Goal: Information Seeking & Learning: Learn about a topic

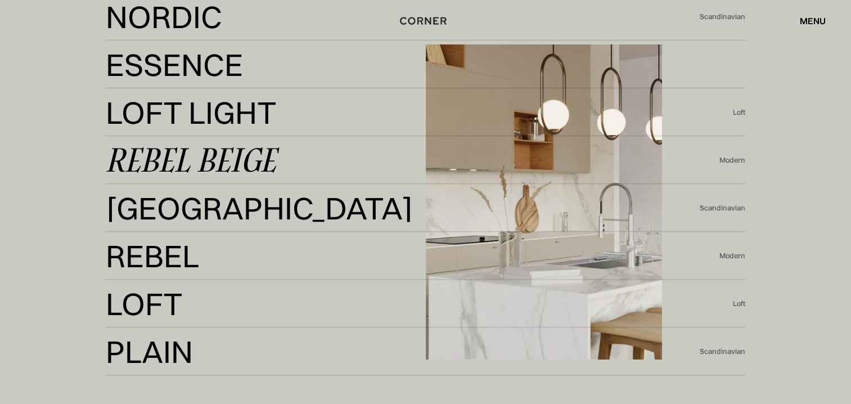
scroll to position [2419, 0]
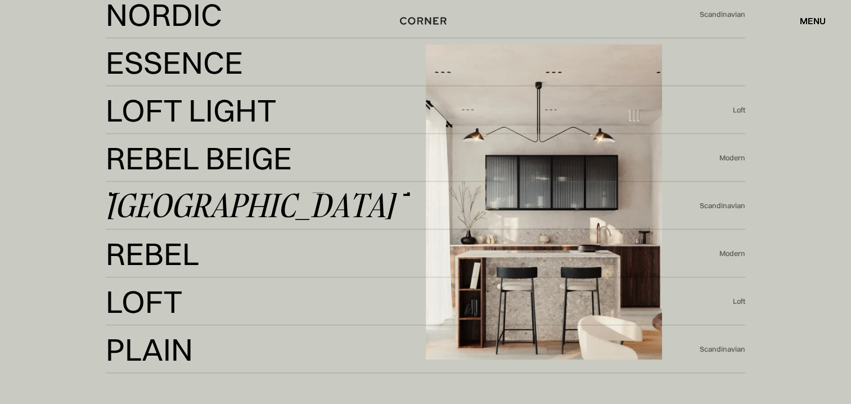
click at [194, 212] on div "Berlin" at bounding box center [250, 205] width 289 height 27
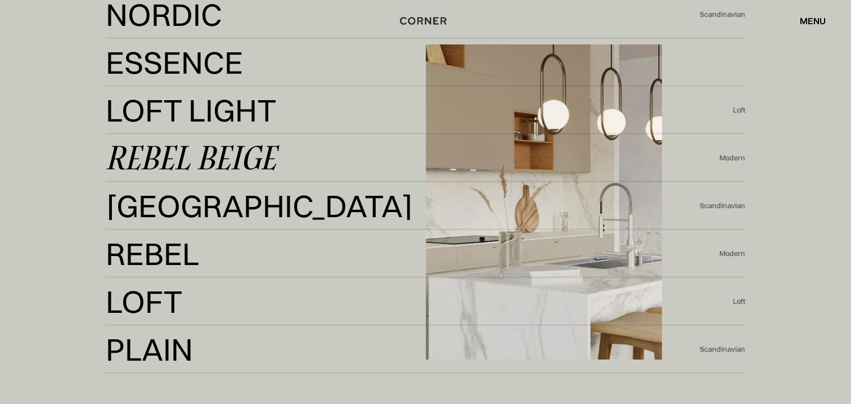
click at [180, 149] on div "Rebel Beige" at bounding box center [191, 158] width 170 height 27
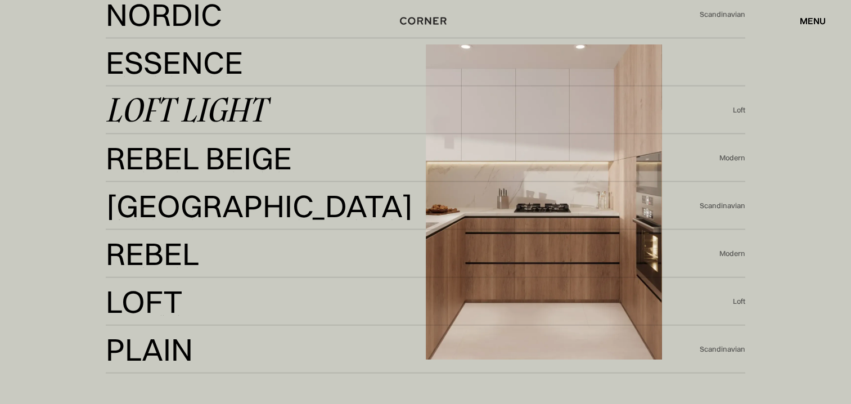
click at [200, 106] on div "Loft Light" at bounding box center [186, 110] width 160 height 27
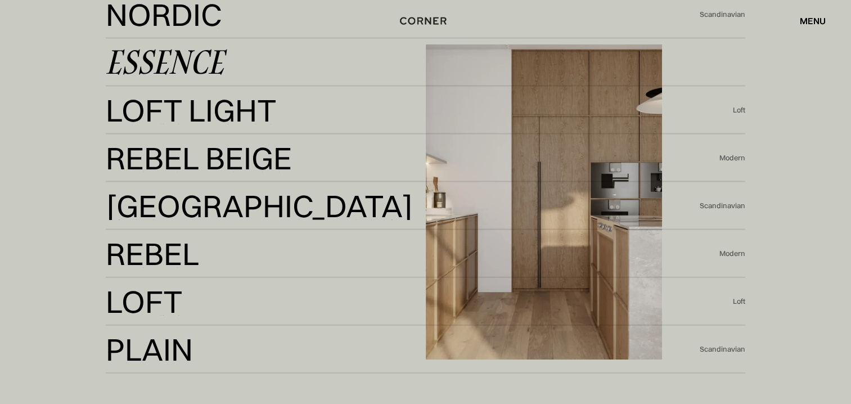
click at [153, 65] on div "Essence" at bounding box center [165, 62] width 118 height 27
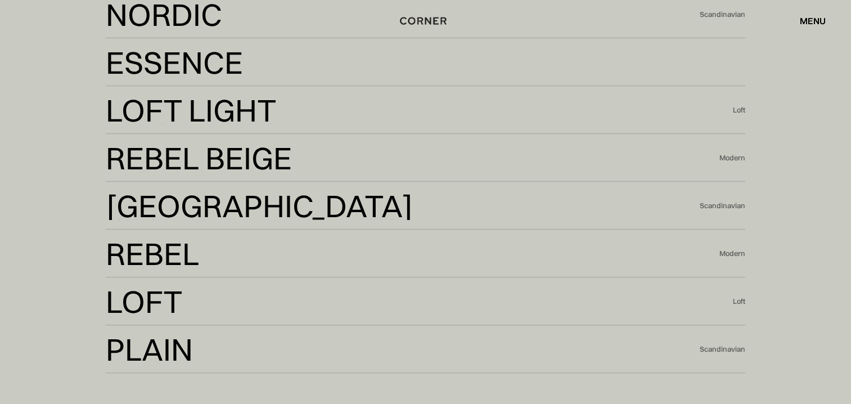
click at [173, 19] on div "Shop Kitchens Shop Kitchens How it works How it works Projects Projects Inspira…" at bounding box center [425, 20] width 851 height 19
drag, startPoint x: 173, startPoint y: 14, endPoint x: 48, endPoint y: 121, distance: 163.9
click at [48, 121] on div "Our globally-inspired design kits Kyoto Kyoto Element Air Element Air Element E…" at bounding box center [425, 34] width 851 height 865
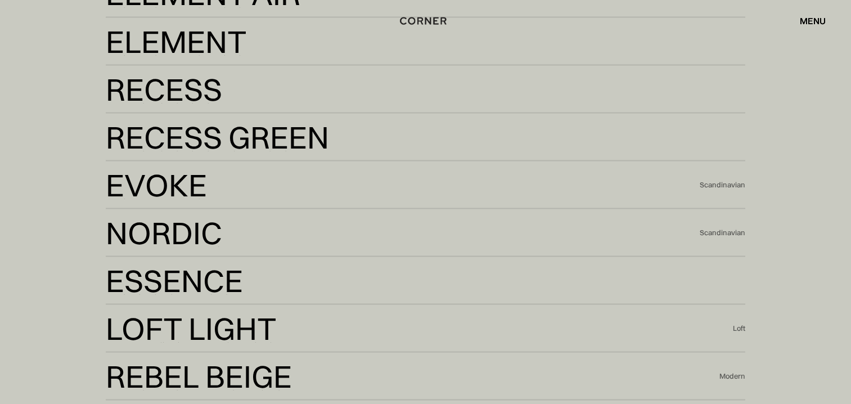
scroll to position [2194, 0]
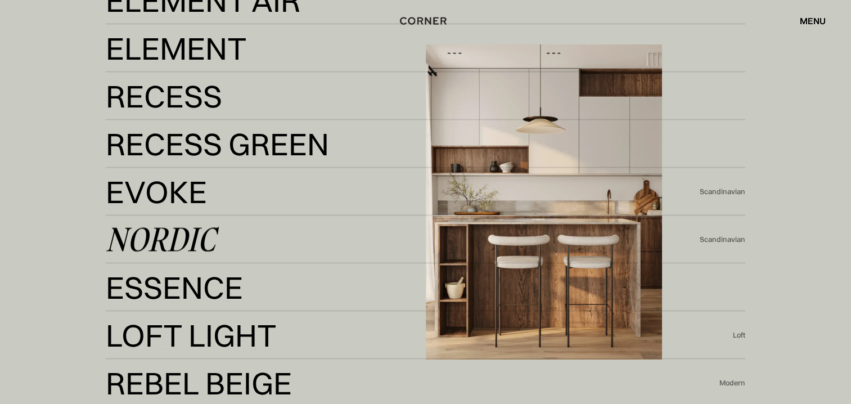
click at [167, 234] on div "Nordic" at bounding box center [161, 239] width 110 height 27
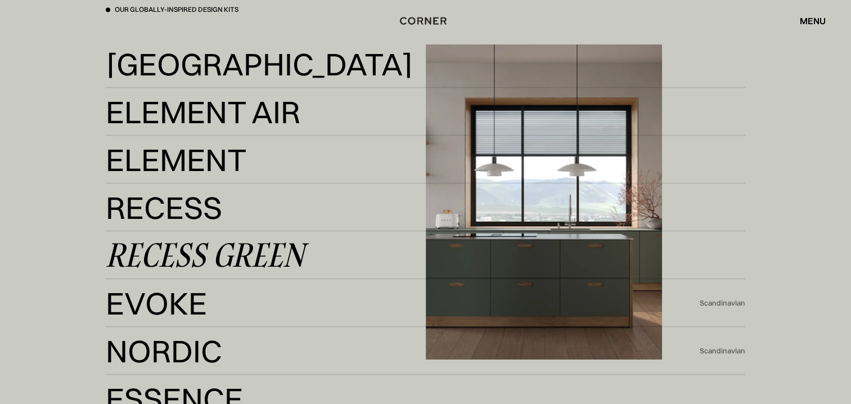
scroll to position [2025, 0]
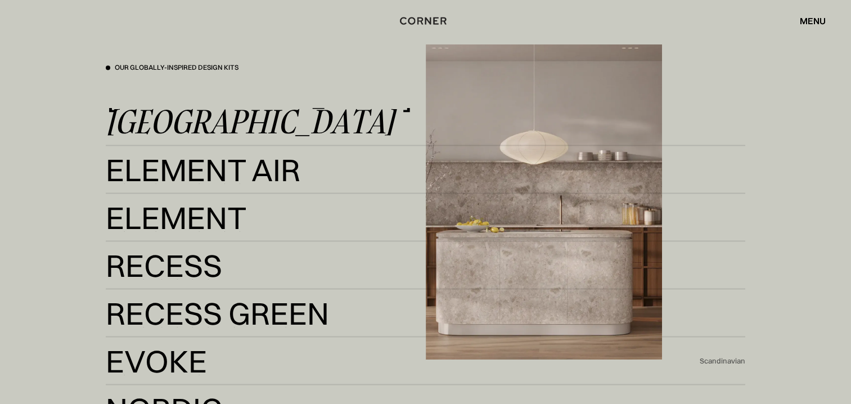
click at [162, 124] on div "Kyoto" at bounding box center [250, 121] width 289 height 27
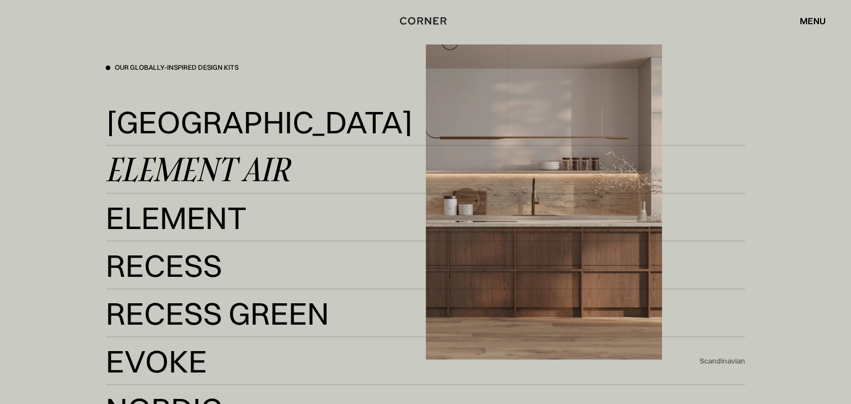
click at [169, 163] on div "Element Air" at bounding box center [198, 169] width 184 height 27
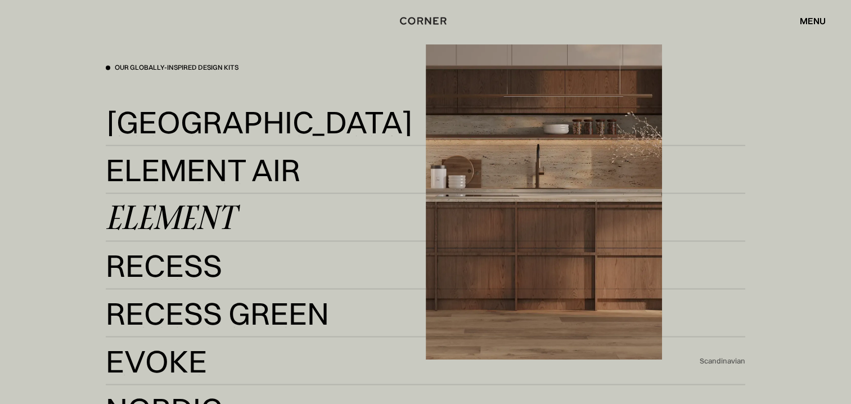
click at [184, 210] on div "Element" at bounding box center [170, 217] width 129 height 27
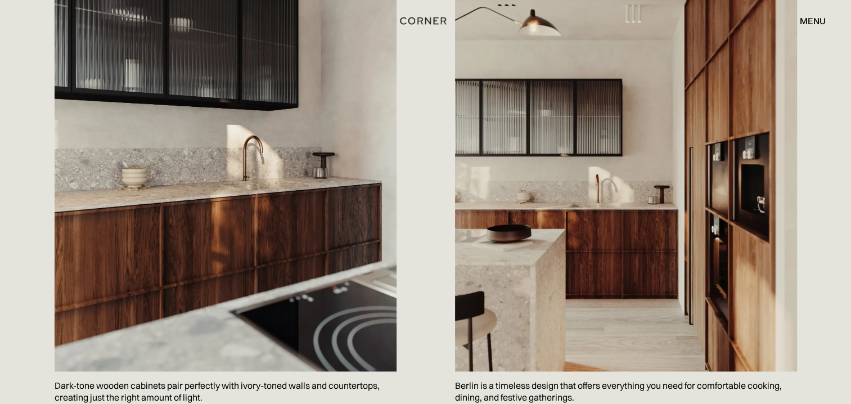
scroll to position [1350, 0]
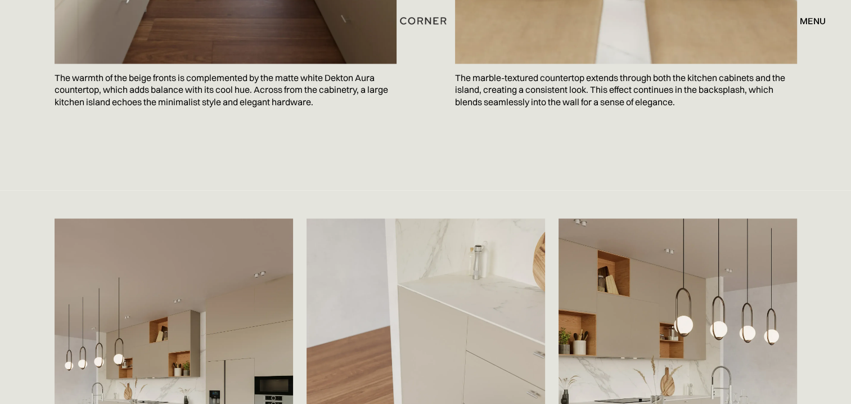
scroll to position [2081, 0]
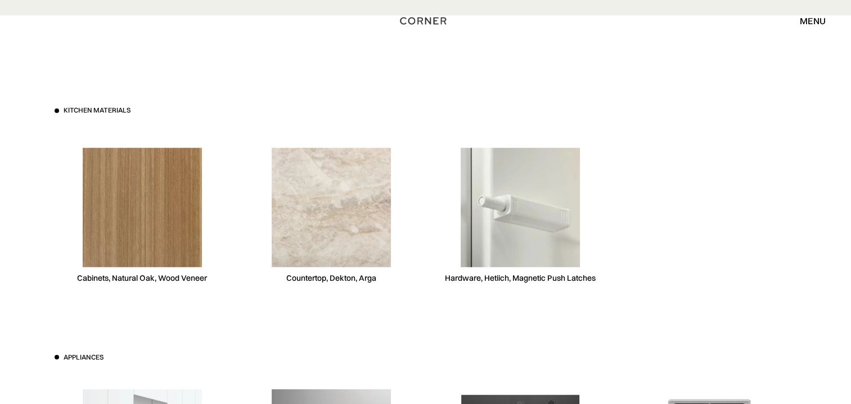
scroll to position [3150, 0]
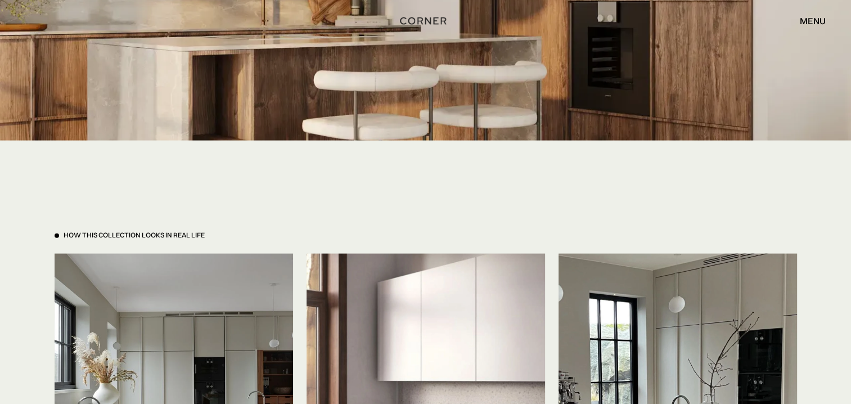
scroll to position [2588, 0]
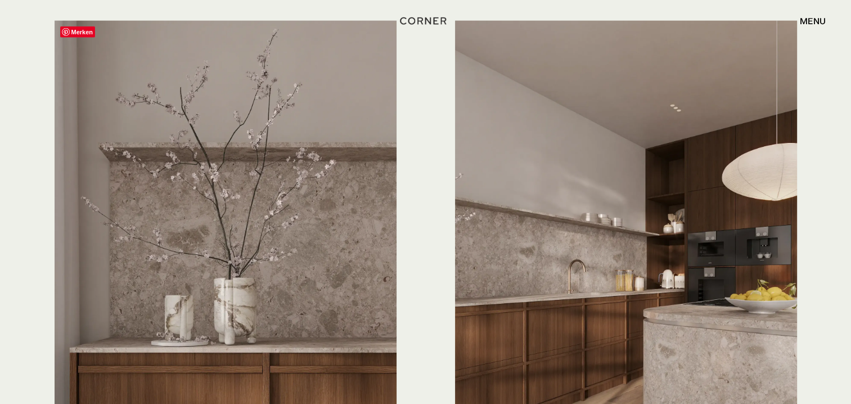
scroll to position [2700, 0]
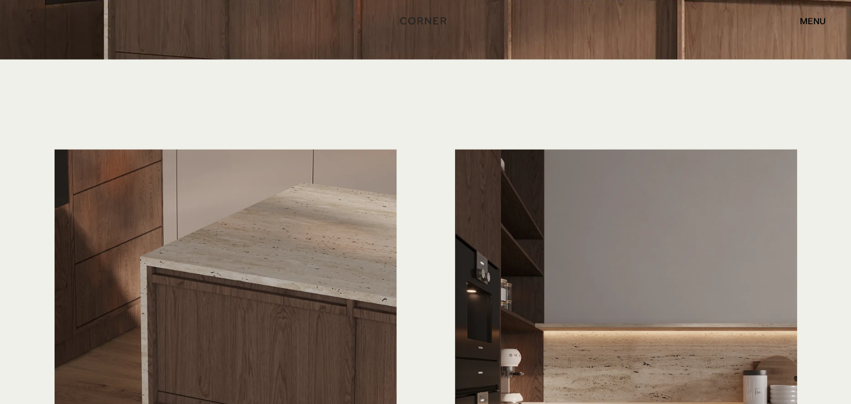
scroll to position [2925, 0]
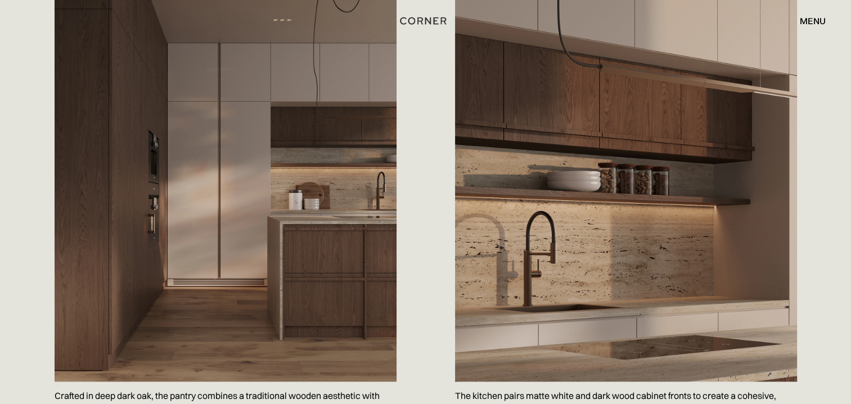
scroll to position [1350, 0]
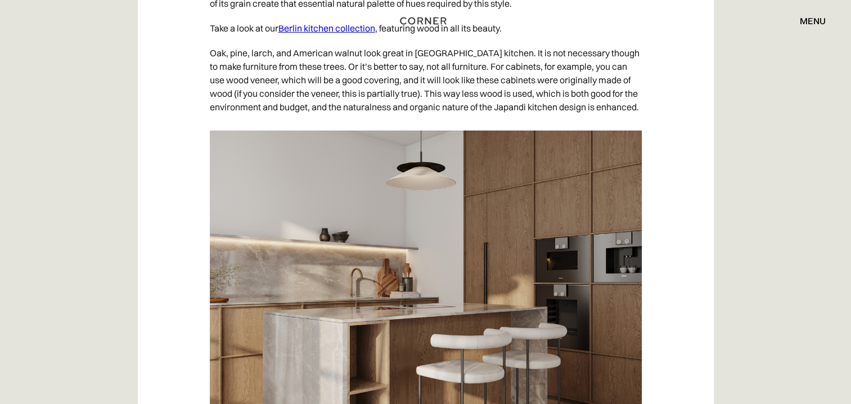
scroll to position [4106, 0]
